Goal: Use online tool/utility: Use online tool/utility

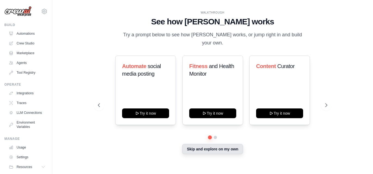
click at [218, 147] on button "Skip and explore on my own" at bounding box center [212, 149] width 61 height 10
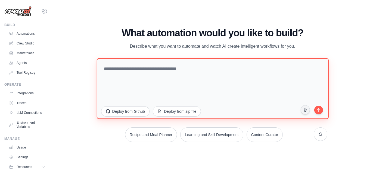
click at [132, 87] on textarea at bounding box center [212, 88] width 232 height 61
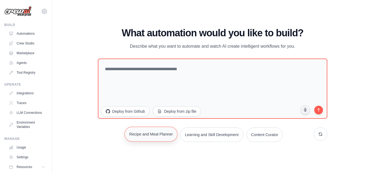
click at [161, 140] on button "Recipe and Meal Planner" at bounding box center [150, 134] width 53 height 15
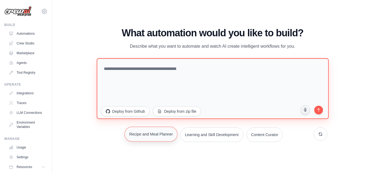
type textarea "**********"
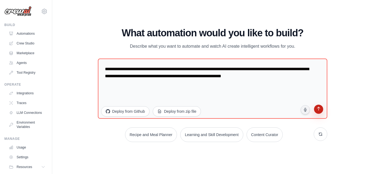
click at [320, 110] on icon "submit" at bounding box center [318, 109] width 5 height 5
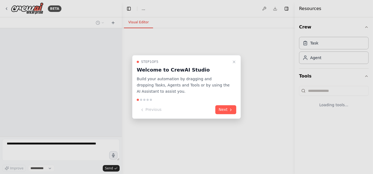
select select "****"
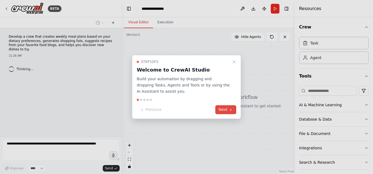
click at [222, 109] on button "Next" at bounding box center [225, 110] width 21 height 9
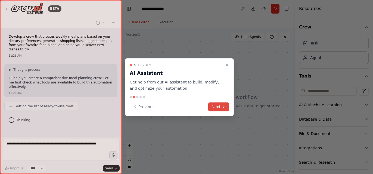
click at [224, 107] on icon at bounding box center [223, 107] width 1 height 2
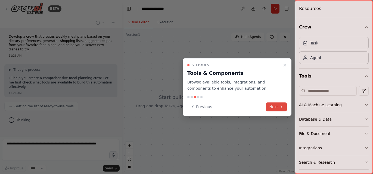
click at [285, 103] on button "Next" at bounding box center [276, 107] width 21 height 9
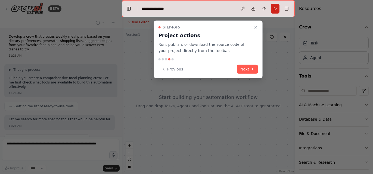
scroll to position [20, 0]
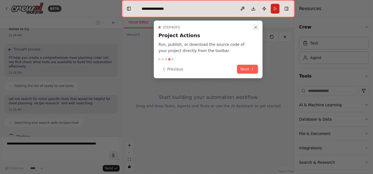
click at [256, 28] on icon "Close walkthrough" at bounding box center [256, 27] width 2 height 2
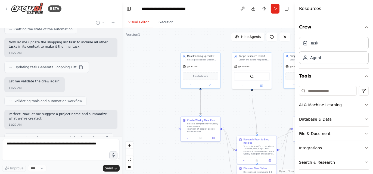
scroll to position [398, 0]
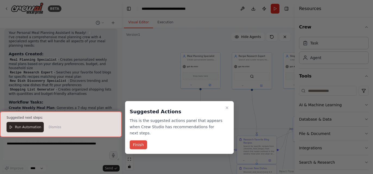
click at [138, 141] on button "Finish" at bounding box center [138, 145] width 17 height 9
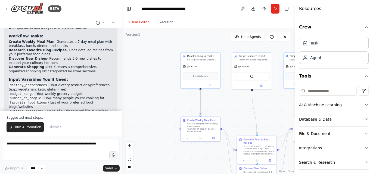
scroll to position [583, 0]
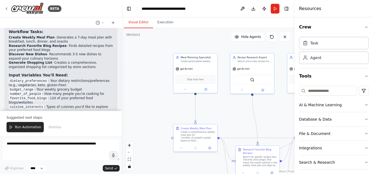
drag, startPoint x: 221, startPoint y: 88, endPoint x: 241, endPoint y: 83, distance: 20.9
click at [241, 83] on div ".deletable-edge-delete-btn { width: 20px; height: 20px; border: 0px solid #ffff…" at bounding box center [208, 101] width 173 height 146
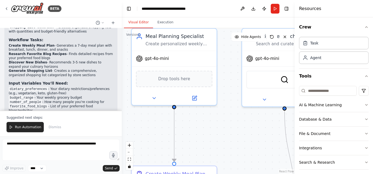
scroll to position [577, 0]
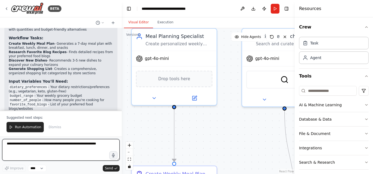
click at [38, 155] on textarea at bounding box center [60, 150] width 117 height 22
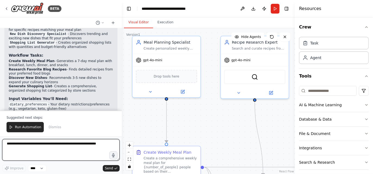
scroll to position [583, 0]
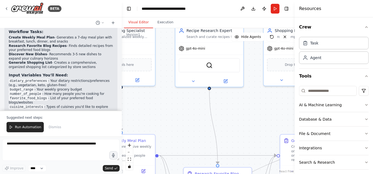
drag, startPoint x: 208, startPoint y: 112, endPoint x: 157, endPoint y: 87, distance: 56.6
click at [157, 87] on div ".deletable-edge-delete-btn { width: 20px; height: 20px; border: 0px solid #ffff…" at bounding box center [208, 101] width 173 height 146
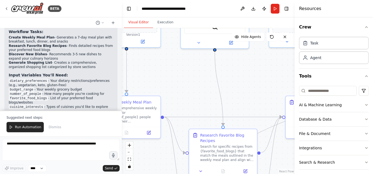
drag, startPoint x: 217, startPoint y: 95, endPoint x: 227, endPoint y: 69, distance: 27.3
click at [227, 69] on div ".deletable-edge-delete-btn { width: 20px; height: 20px; border: 0px solid #ffff…" at bounding box center [208, 101] width 173 height 146
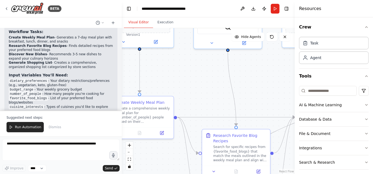
drag, startPoint x: 227, startPoint y: 69, endPoint x: 244, endPoint y: 67, distance: 17.6
click at [244, 67] on div ".deletable-edge-delete-btn { width: 20px; height: 20px; border: 0px solid #ffff…" at bounding box center [208, 101] width 173 height 146
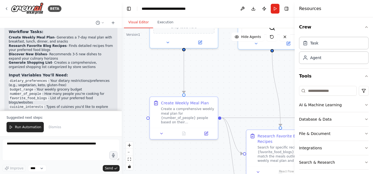
drag, startPoint x: 241, startPoint y: 90, endPoint x: 282, endPoint y: 94, distance: 40.9
click at [282, 94] on div ".deletable-edge-delete-btn { width: 20px; height: 20px; border: 0px solid #ffff…" at bounding box center [208, 101] width 173 height 146
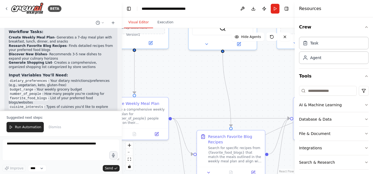
drag, startPoint x: 266, startPoint y: 96, endPoint x: 208, endPoint y: 97, distance: 58.7
click at [208, 97] on div ".deletable-edge-delete-btn { width: 20px; height: 20px; border: 0px solid #ffff…" at bounding box center [208, 101] width 173 height 146
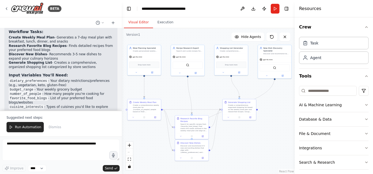
drag, startPoint x: 237, startPoint y: 89, endPoint x: 214, endPoint y: 92, distance: 23.8
click at [214, 92] on div ".deletable-edge-delete-btn { width: 20px; height: 20px; border: 0px solid #ffff…" at bounding box center [208, 101] width 173 height 146
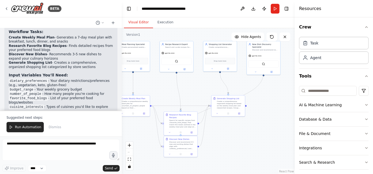
drag, startPoint x: 190, startPoint y: 88, endPoint x: 179, endPoint y: 84, distance: 12.0
click at [179, 84] on div ".deletable-edge-delete-btn { width: 20px; height: 20px; border: 0px solid #ffff…" at bounding box center [208, 101] width 173 height 146
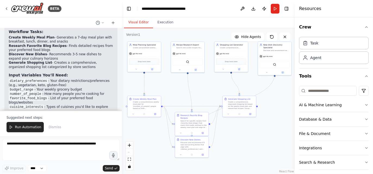
drag, startPoint x: 168, startPoint y: 83, endPoint x: 179, endPoint y: 84, distance: 11.2
click at [179, 84] on div ".deletable-edge-delete-btn { width: 20px; height: 20px; border: 0px solid #ffff…" at bounding box center [208, 101] width 173 height 146
click at [189, 45] on div "Recipe Research Expert" at bounding box center [189, 44] width 26 height 3
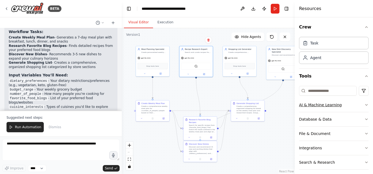
click at [359, 104] on button "AI & Machine Learning" at bounding box center [334, 105] width 70 height 14
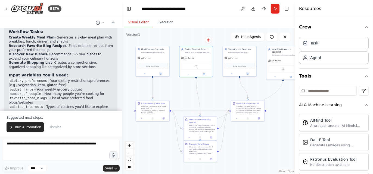
scroll to position [0, 0]
click at [292, 92] on div ".deletable-edge-delete-btn { width: 20px; height: 20px; border: 0px solid #ffff…" at bounding box center [208, 101] width 173 height 146
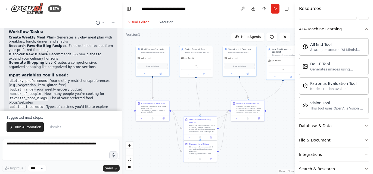
scroll to position [100, 0]
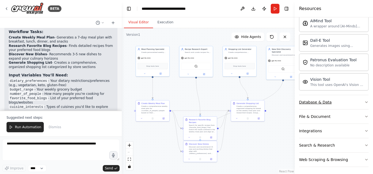
click at [365, 102] on icon "button" at bounding box center [366, 102] width 2 height 1
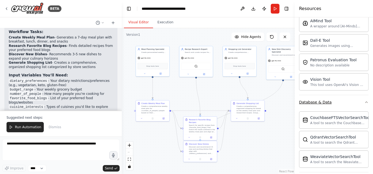
click at [365, 102] on icon "button" at bounding box center [366, 102] width 2 height 1
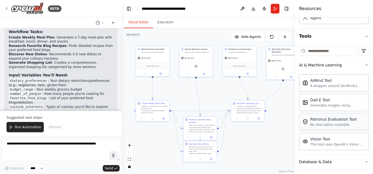
scroll to position [22, 0]
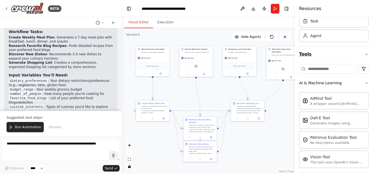
click at [364, 53] on icon "button" at bounding box center [366, 54] width 4 height 4
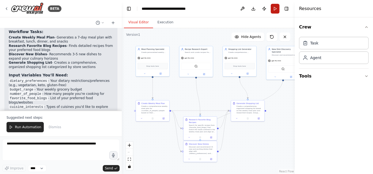
click at [274, 10] on button "Run" at bounding box center [275, 9] width 9 height 10
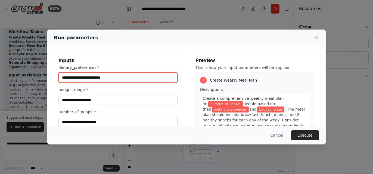
click at [134, 80] on input "dietary_preferences *" at bounding box center [117, 78] width 119 height 10
type input "*"
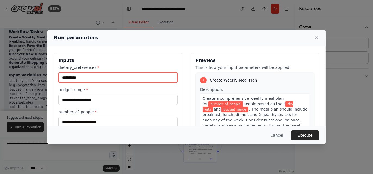
type input "**********"
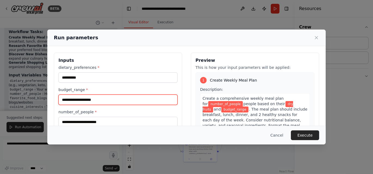
click at [109, 99] on input "budget_range *" at bounding box center [117, 100] width 119 height 10
type input "*****"
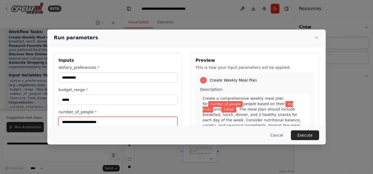
click at [98, 120] on input "number_of_people *" at bounding box center [117, 122] width 119 height 10
type input "*"
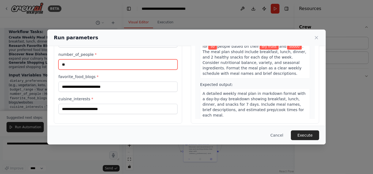
scroll to position [62, 0]
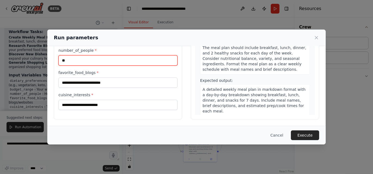
type input "**"
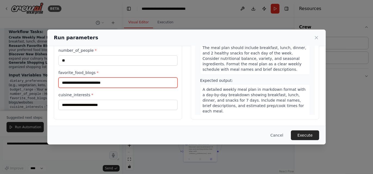
click at [115, 81] on input "favorite_food_blogs *" at bounding box center [117, 83] width 119 height 10
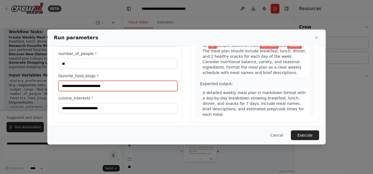
scroll to position [59, 0]
type input "*"
type input "***"
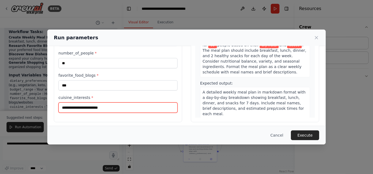
click at [108, 105] on input "cuisine_interests *" at bounding box center [117, 108] width 119 height 10
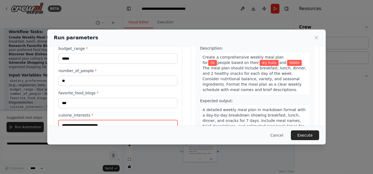
scroll to position [62, 0]
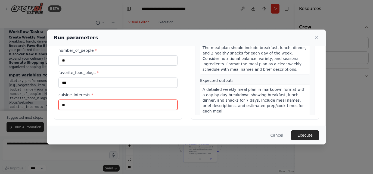
type input "*"
type input "*****"
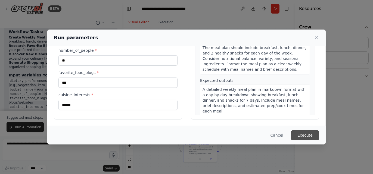
click at [304, 138] on button "Execute" at bounding box center [305, 136] width 28 height 10
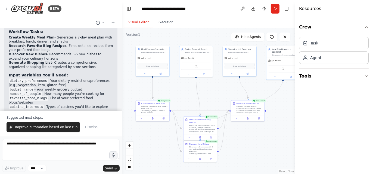
click at [304, 77] on button "Tools" at bounding box center [334, 76] width 70 height 15
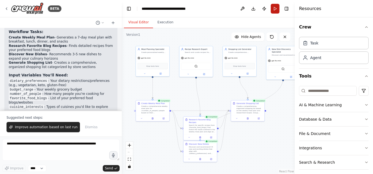
click at [277, 11] on button "Run" at bounding box center [275, 9] width 9 height 10
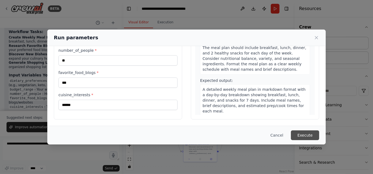
click at [306, 135] on button "Execute" at bounding box center [305, 136] width 28 height 10
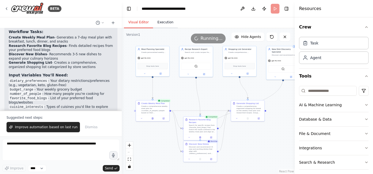
click at [162, 24] on button "Execution" at bounding box center [165, 22] width 25 height 11
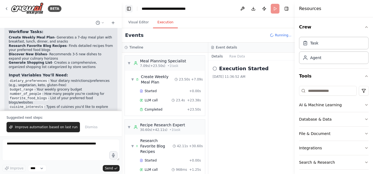
click at [130, 10] on button "Toggle Left Sidebar" at bounding box center [129, 9] width 8 height 8
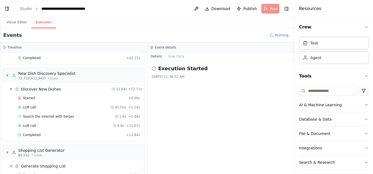
scroll to position [215, 0]
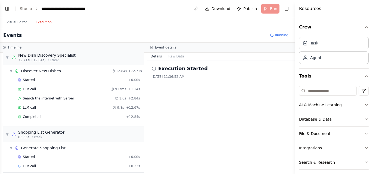
drag, startPoint x: 87, startPoint y: 127, endPoint x: 197, endPoint y: 112, distance: 110.2
click at [197, 112] on div "Execution Started [DATE] 11:36:52 AM" at bounding box center [220, 118] width 147 height 114
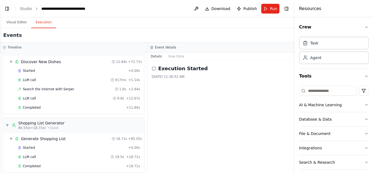
click at [154, 68] on icon at bounding box center [154, 69] width 4 height 4
click at [175, 55] on button "Raw Data" at bounding box center [176, 57] width 22 height 8
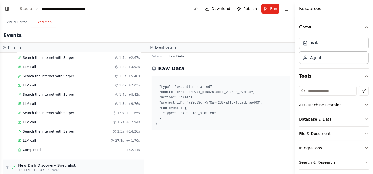
scroll to position [106, 0]
click at [154, 53] on button "Details" at bounding box center [156, 57] width 18 height 8
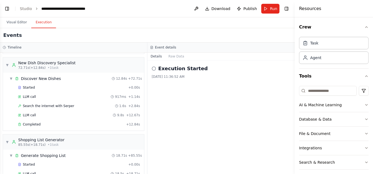
scroll to position [225, 0]
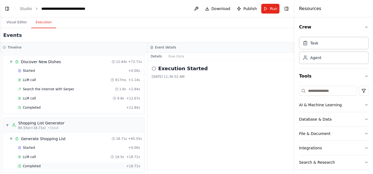
click at [55, 164] on div "Completed" at bounding box center [71, 166] width 106 height 4
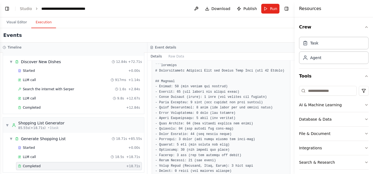
scroll to position [82, 0]
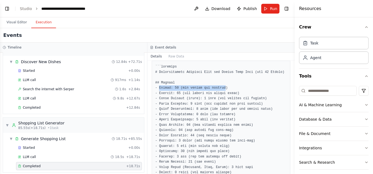
drag, startPoint x: 162, startPoint y: 86, endPoint x: 218, endPoint y: 86, distance: 56.0
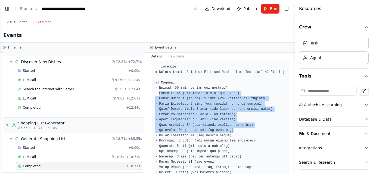
drag, startPoint x: 165, startPoint y: 92, endPoint x: 225, endPoint y: 134, distance: 72.6
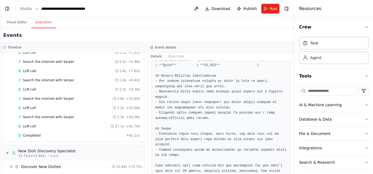
scroll to position [225, 0]
